Goal: Transaction & Acquisition: Book appointment/travel/reservation

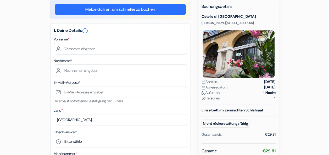
scroll to position [53, 0]
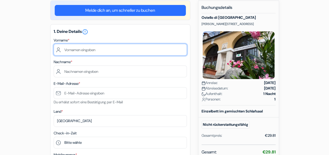
click at [90, 50] on input "text" at bounding box center [120, 50] width 133 height 12
type input "Maike"
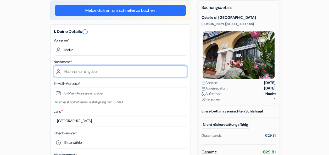
click at [63, 71] on input "text" at bounding box center [120, 72] width 133 height 12
type input "[PERSON_NAME]"
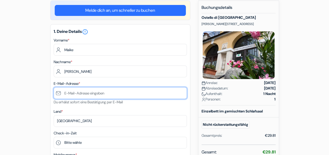
type input "[EMAIL_ADDRESS][DOMAIN_NAME]"
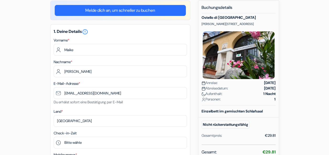
type input "04915236226613"
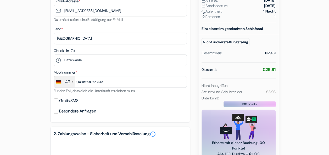
scroll to position [137, 0]
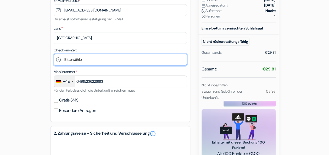
click at [132, 61] on select "Bitte [PERSON_NAME] 14:00 15:00 16:00 17:00 18:00 19:00 20:00 21:00" at bounding box center [120, 60] width 133 height 12
select select "18"
click at [54, 54] on select "Bitte [PERSON_NAME] 14:00 15:00 16:00 17:00 18:00 19:00 20:00 21:00" at bounding box center [120, 60] width 133 height 12
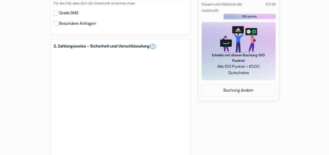
scroll to position [225, 0]
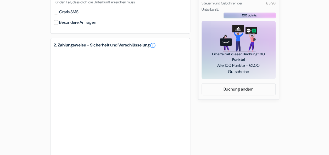
click at [310, 86] on div "add_box Ostello di [GEOGRAPHIC_DATA] [PERSON_NAME][STREET_ADDRESS] Details zur …" at bounding box center [164, 45] width 298 height 433
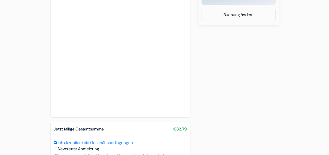
scroll to position [300, 0]
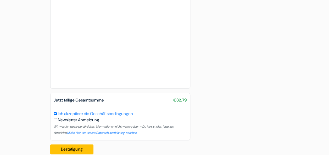
scroll to position [337, 0]
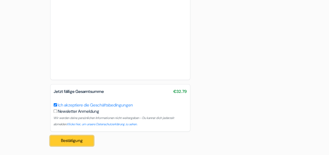
click at [69, 141] on button "Bestätigung Loading..." at bounding box center [71, 141] width 43 height 10
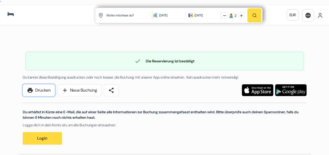
click at [46, 90] on link "print Drucken" at bounding box center [39, 90] width 32 height 12
